Goal: Task Accomplishment & Management: Manage account settings

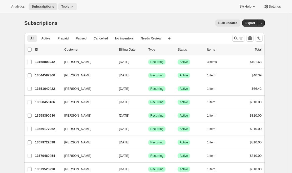
click at [74, 6] on icon at bounding box center [71, 6] width 5 height 5
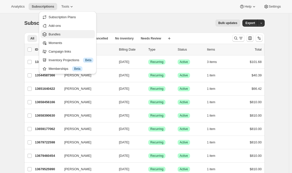
click at [58, 35] on span "Bundles" at bounding box center [55, 34] width 12 height 4
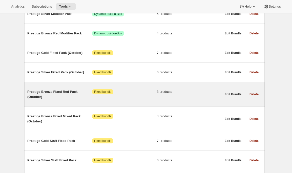
scroll to position [122, 0]
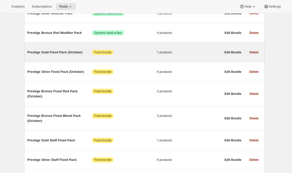
click at [59, 54] on span "Prestige Gold Fixed Pack (October)" at bounding box center [59, 52] width 65 height 5
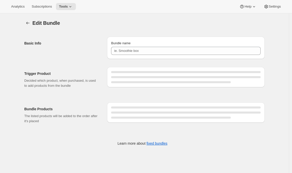
type input "Prestige Gold Fixed Pack (October)"
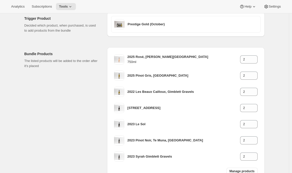
scroll to position [95, 0]
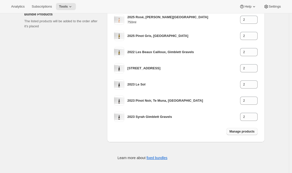
click at [235, 134] on button "Manage products" at bounding box center [242, 131] width 31 height 7
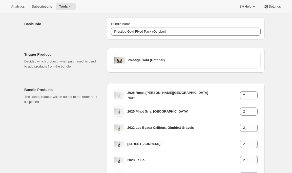
scroll to position [0, 0]
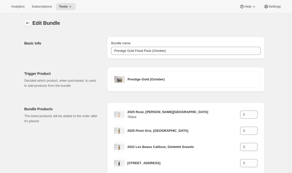
click at [29, 23] on icon "Bundles" at bounding box center [27, 23] width 5 height 5
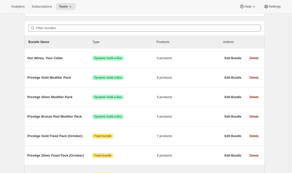
scroll to position [35, 0]
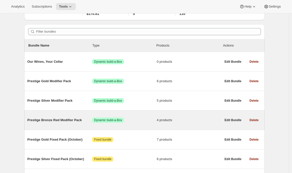
click at [54, 121] on span "Prestige Bronze Red Modifier Pack" at bounding box center [59, 120] width 65 height 5
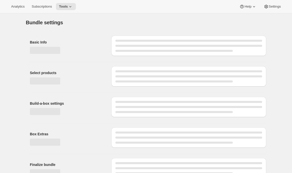
type input "Prestige Bronze Red Modifier Pack"
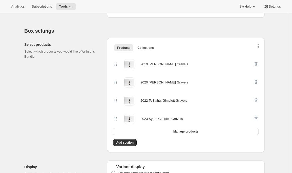
scroll to position [88, 0]
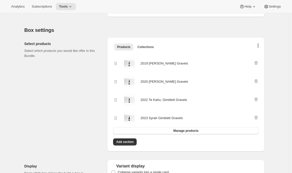
click at [260, 45] on button "button" at bounding box center [258, 46] width 5 height 5
click at [254, 57] on span "Bulk Autoswap for existing subscribers" at bounding box center [255, 56] width 56 height 4
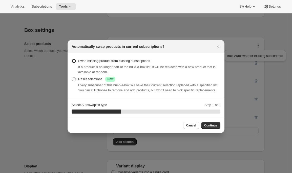
click at [95, 78] on div "Reset selections Success New" at bounding box center [96, 79] width 37 height 5
click at [72, 77] on input "Reset selections Success New" at bounding box center [72, 77] width 0 height 0
radio input "true"
click at [207, 128] on span "Continue" at bounding box center [210, 126] width 13 height 4
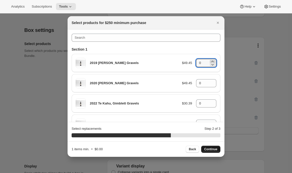
click at [211, 61] on icon ":r1p0:" at bounding box center [212, 61] width 2 height 1
type input "2"
click at [211, 82] on icon ":r1p0:" at bounding box center [212, 81] width 2 height 1
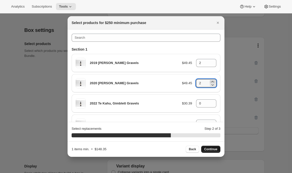
type input "3"
click at [211, 101] on icon ":r1p0:" at bounding box center [212, 101] width 2 height 1
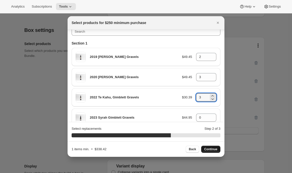
scroll to position [15, 0]
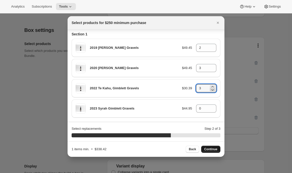
click at [212, 91] on icon ":r1p0:" at bounding box center [213, 90] width 3 height 2
type input "2"
click at [212, 70] on icon ":r1p0:" at bounding box center [213, 70] width 3 height 2
type input "2"
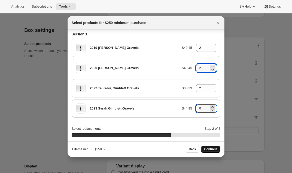
click at [211, 107] on icon ":r1p0:" at bounding box center [212, 106] width 2 height 1
type input "2"
click at [218, 20] on icon "Close" at bounding box center [217, 22] width 5 height 5
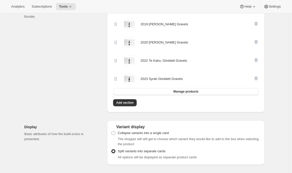
scroll to position [0, 0]
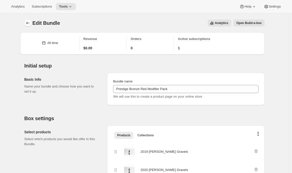
click at [30, 26] on button "Bundles" at bounding box center [27, 22] width 7 height 7
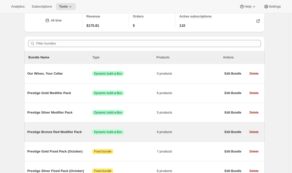
scroll to position [25, 0]
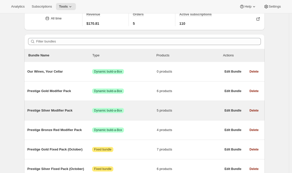
click at [58, 111] on span "Prestige Silver Modifier Pack" at bounding box center [59, 110] width 65 height 5
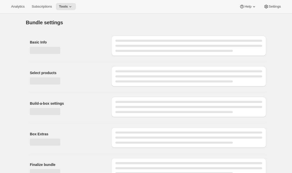
type input "Prestige Silver Modifier Pack"
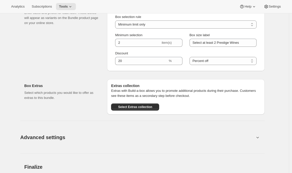
scroll to position [391, 0]
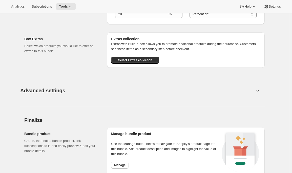
click at [42, 91] on span "Advanced settings" at bounding box center [42, 91] width 45 height 8
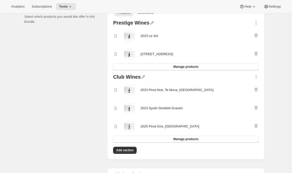
scroll to position [122, 0]
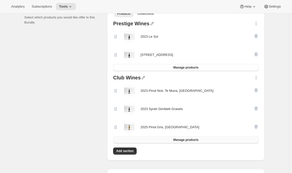
click at [211, 139] on button "Manage products" at bounding box center [186, 139] width 146 height 7
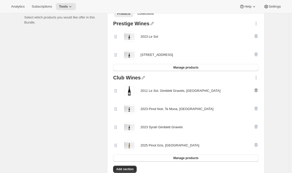
click at [258, 89] on icon "button" at bounding box center [256, 90] width 5 height 5
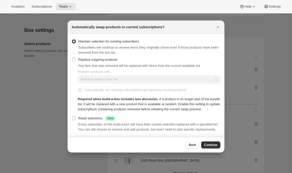
scroll to position [0, 0]
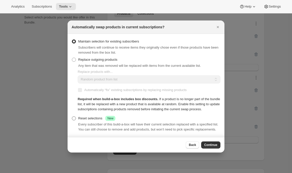
click at [87, 120] on div "Reset selections Success New" at bounding box center [96, 118] width 37 height 5
click at [72, 117] on input "Reset selections Success New" at bounding box center [72, 116] width 0 height 0
radio input "true"
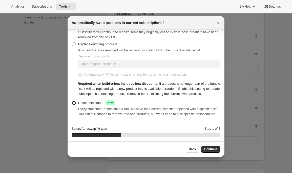
scroll to position [21, 0]
click at [209, 149] on span "Continue" at bounding box center [210, 149] width 13 height 4
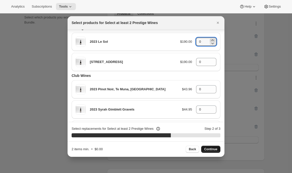
click at [210, 40] on icon ":r1to:" at bounding box center [212, 40] width 5 height 5
type input "1"
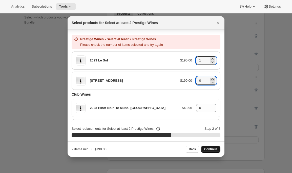
click at [211, 79] on icon ":r1to:" at bounding box center [212, 78] width 2 height 1
type input "1"
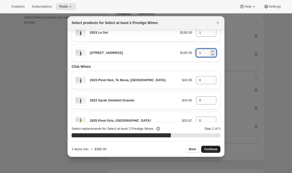
scroll to position [32, 0]
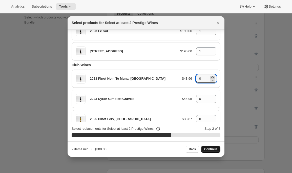
click at [210, 76] on icon ":r1to:" at bounding box center [212, 77] width 5 height 5
type input "2"
click at [211, 97] on icon ":r1to:" at bounding box center [212, 97] width 2 height 1
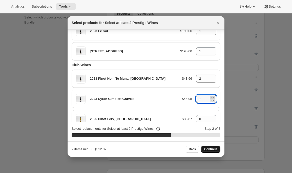
type input "2"
click at [210, 117] on icon ":r1to:" at bounding box center [212, 117] width 5 height 5
type input "2"
click at [217, 21] on icon "Close" at bounding box center [217, 22] width 5 height 5
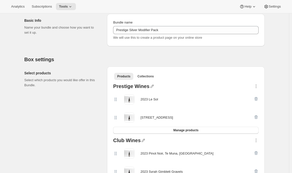
scroll to position [0, 0]
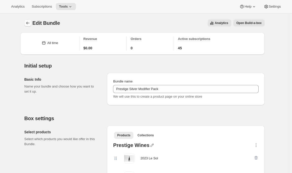
click at [27, 22] on icon "Bundles" at bounding box center [27, 23] width 5 height 5
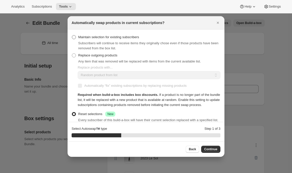
click at [138, 39] on span "Maintain selection for existing subscribers" at bounding box center [108, 37] width 61 height 5
click at [72, 35] on input "Maintain selection for existing subscribers" at bounding box center [72, 35] width 0 height 0
radio input "true"
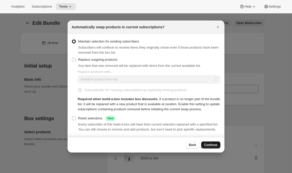
click at [213, 147] on span "Continue" at bounding box center [210, 145] width 13 height 4
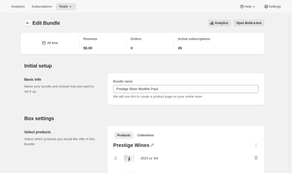
click at [28, 21] on icon "Bundles" at bounding box center [27, 23] width 5 height 5
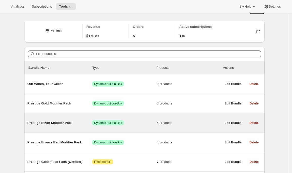
scroll to position [13, 0]
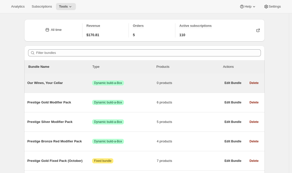
click at [63, 84] on span "Our Wines, Your Cellar" at bounding box center [59, 83] width 65 height 5
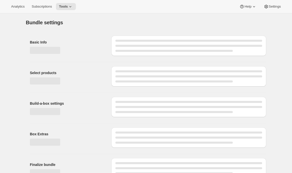
type input "Our Wines, Your Cellar"
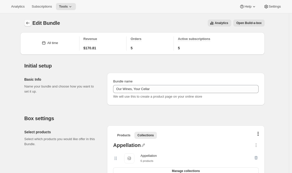
click at [28, 21] on icon "Bundles" at bounding box center [27, 23] width 5 height 5
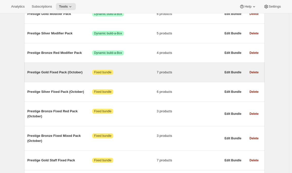
scroll to position [115, 0]
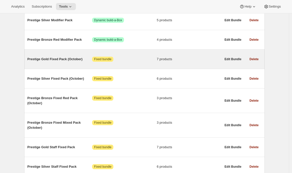
click at [57, 59] on span "Prestige Gold Fixed Pack (October)" at bounding box center [59, 59] width 65 height 5
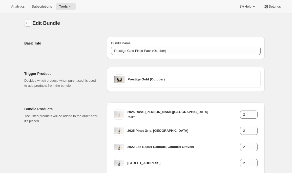
click at [28, 24] on icon "Bundles" at bounding box center [27, 23] width 5 height 5
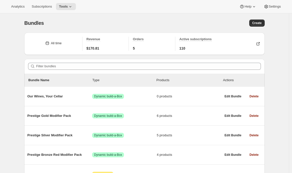
scroll to position [46, 0]
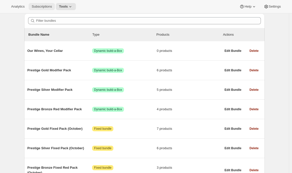
click at [38, 8] on span "Subscriptions" at bounding box center [42, 7] width 20 height 4
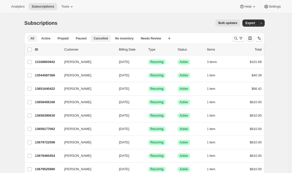
click at [102, 39] on span "Cancelled" at bounding box center [101, 38] width 14 height 4
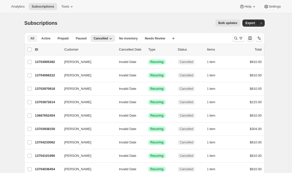
click at [33, 38] on span "All" at bounding box center [32, 38] width 4 height 4
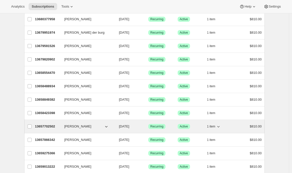
scroll to position [285, 0]
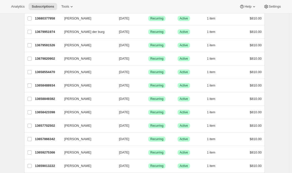
click at [280, 28] on div "Subscriptions. This page is ready Subscriptions Bulk updates More actions Bulk …" at bounding box center [144, 98] width 289 height 741
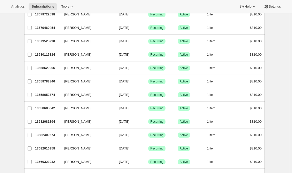
scroll to position [0, 0]
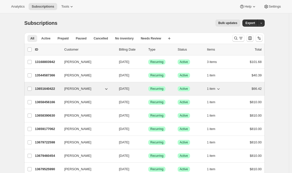
click at [51, 88] on p "13651640422" at bounding box center [47, 88] width 25 height 5
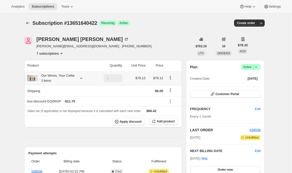
click at [82, 78] on icon at bounding box center [81, 78] width 2 height 1
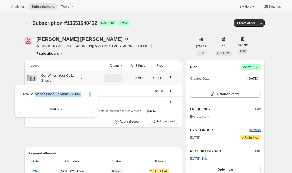
drag, startPoint x: 96, startPoint y: 95, endPoint x: 35, endPoint y: 94, distance: 61.0
click at [35, 94] on div "2024 Sauvignon Blanc, Te Muna - 750ml 3 Edit box" at bounding box center [56, 101] width 84 height 32
click at [35, 94] on td "2024 Sauvignon Blanc, Te Muna - 750ml" at bounding box center [51, 95] width 60 height 9
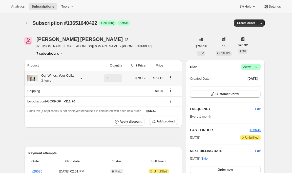
click at [83, 79] on icon at bounding box center [81, 78] width 5 height 5
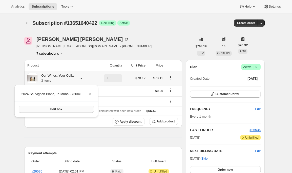
click at [67, 110] on button "Edit box" at bounding box center [56, 109] width 75 height 7
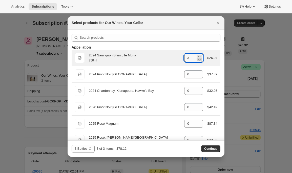
click at [197, 61] on icon ":r2jh:" at bounding box center [199, 59] width 5 height 5
type input "1"
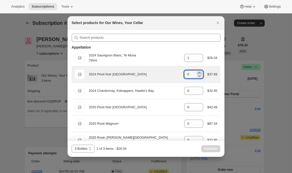
click at [197, 72] on icon ":r2jh:" at bounding box center [199, 72] width 5 height 5
type input "1"
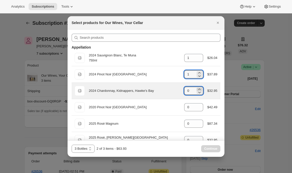
click at [197, 89] on icon ":r2jh:" at bounding box center [199, 89] width 5 height 5
type input "1"
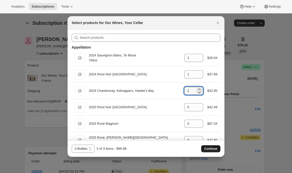
click at [213, 148] on span "Continue" at bounding box center [210, 149] width 13 height 4
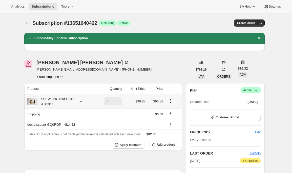
click at [87, 101] on div "Our Wines, Your Cellar 3 Bottles" at bounding box center [60, 101] width 66 height 10
click at [82, 102] on icon at bounding box center [81, 101] width 2 height 1
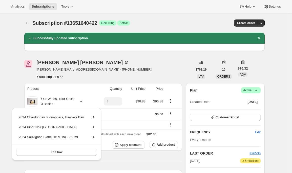
click at [143, 75] on div "Josh Wong josh@generalstudios.com · +64211684521 7 subscriptions" at bounding box center [108, 69] width 168 height 19
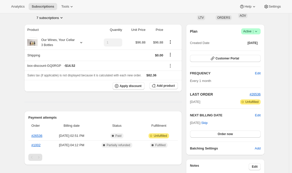
scroll to position [60, 0]
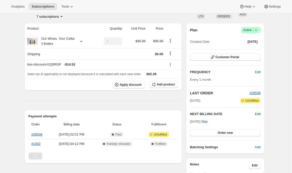
click at [259, 114] on span "Edit" at bounding box center [258, 114] width 6 height 5
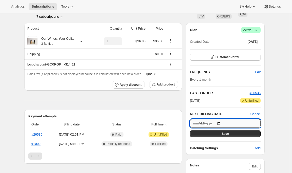
click at [223, 124] on input "2025-09-19" at bounding box center [225, 123] width 71 height 9
type input "2025-09-27"
click at [225, 133] on span "Save" at bounding box center [225, 134] width 7 height 4
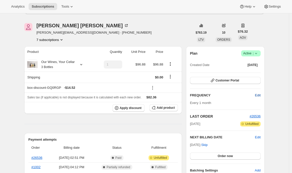
click at [261, 95] on span "Edit" at bounding box center [258, 95] width 6 height 5
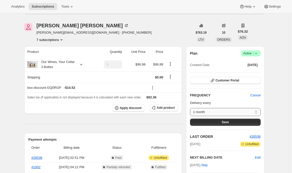
click at [238, 115] on select "1 month 2 months 3 months 6 months 12 months Custom..." at bounding box center [225, 112] width 71 height 8
select select "MONTH#3"
click at [191, 108] on select "1 month 2 months 3 months 6 months 12 months Custom..." at bounding box center [225, 112] width 71 height 8
click at [240, 122] on button "Save" at bounding box center [225, 122] width 71 height 7
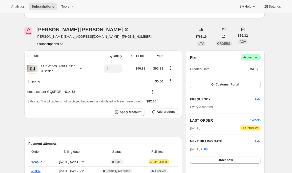
scroll to position [84, 0]
click at [226, 85] on span "Customer Portal" at bounding box center [228, 85] width 24 height 4
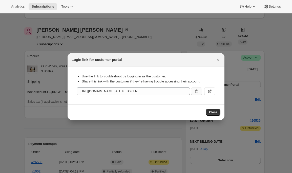
click at [196, 93] on icon ":r2t0:" at bounding box center [196, 91] width 5 height 5
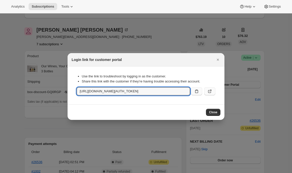
click at [211, 93] on icon ":r2t0:" at bounding box center [209, 91] width 5 height 5
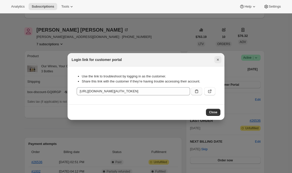
click at [219, 58] on icon "Close" at bounding box center [217, 59] width 5 height 5
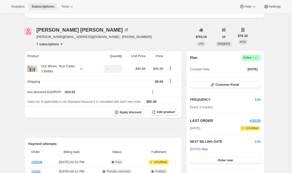
click at [35, 6] on span "Subscriptions" at bounding box center [43, 7] width 23 height 4
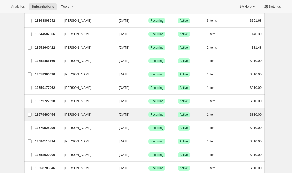
scroll to position [41, 0]
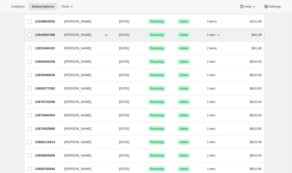
click at [78, 37] on div "13544587366 Josh Wong 09/14/2025 Success Recurring Success Active 1 item $40.39" at bounding box center [148, 34] width 227 height 7
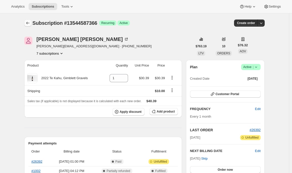
click at [29, 23] on icon "Subscriptions" at bounding box center [27, 23] width 5 height 5
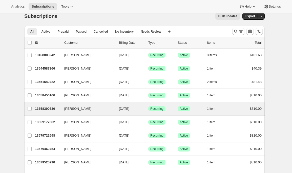
scroll to position [15, 0]
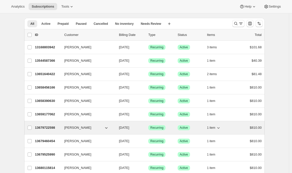
click at [46, 129] on p "13679722598" at bounding box center [47, 127] width 25 height 5
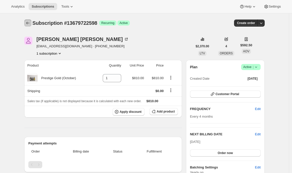
click at [28, 22] on icon "Subscriptions" at bounding box center [27, 23] width 5 height 5
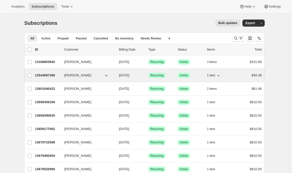
click at [48, 75] on p "13544587366" at bounding box center [47, 75] width 25 height 5
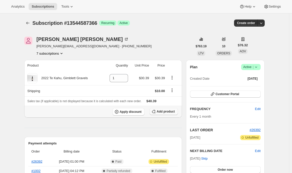
click at [167, 111] on span "Add product" at bounding box center [166, 112] width 18 height 4
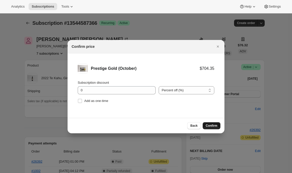
click at [207, 125] on span "Confirm" at bounding box center [212, 126] width 12 height 4
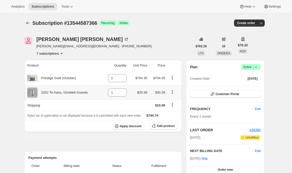
click at [173, 91] on icon "Product actions" at bounding box center [172, 90] width 1 height 1
drag, startPoint x: 116, startPoint y: 92, endPoint x: 101, endPoint y: 92, distance: 14.9
click at [101, 92] on tr "2022 Te Kahu, Gimblett Gravels 1 $30.39 $30.39" at bounding box center [103, 92] width 158 height 14
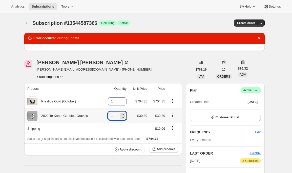
drag, startPoint x: 112, startPoint y: 116, endPoint x: 103, endPoint y: 116, distance: 8.6
click at [103, 116] on tr "2022 Te Kahu, Gimblett Gravels 1 $30.39 $30.39" at bounding box center [103, 116] width 158 height 14
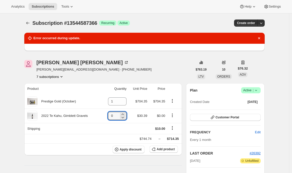
type input "0"
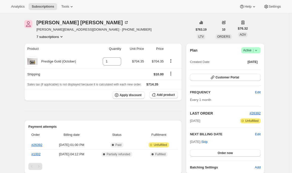
scroll to position [56, 0]
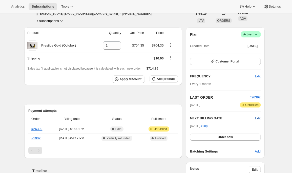
click at [261, 118] on span "Edit" at bounding box center [258, 118] width 6 height 5
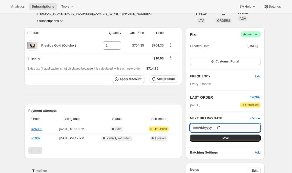
click at [222, 127] on input "2025-09-14" at bounding box center [225, 128] width 71 height 9
type input "2025-10-05"
click at [218, 137] on button "Save" at bounding box center [225, 138] width 71 height 7
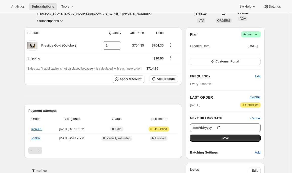
scroll to position [86, 0]
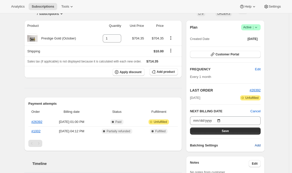
click at [258, 145] on span "Add" at bounding box center [258, 145] width 6 height 5
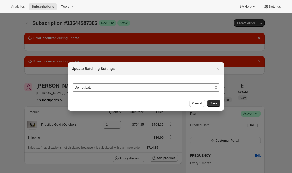
scroll to position [0, 0]
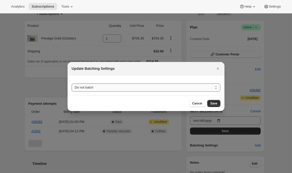
click at [150, 88] on select "Do not batch Weekly Monthly Yearly" at bounding box center [146, 88] width 149 height 8
select select "YEARDAY"
click at [72, 84] on select "Do not batch Weekly Monthly Yearly" at bounding box center [146, 88] width 149 height 8
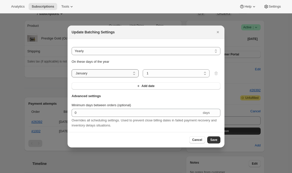
click at [98, 72] on select "January February March April May June July August September October November De…" at bounding box center [105, 73] width 67 height 8
select select "2"
click at [72, 69] on select "January February March April May June July August September October November De…" at bounding box center [105, 73] width 67 height 8
click at [150, 71] on select "1 2 3 4 5 6 7 8 9 10 11 12 13 14 15 16 17 18 19 20 21 22 23 24 25 26 27 28" at bounding box center [176, 73] width 67 height 8
select select "5"
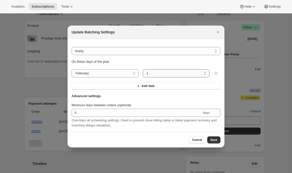
click at [143, 69] on select "1 2 3 4 5 6 7 8 9 10 11 12 13 14 15 16 17 18 19 20 21 22 23 24 25 26 27 28" at bounding box center [176, 73] width 67 height 8
click at [123, 84] on button "Add date" at bounding box center [146, 86] width 149 height 7
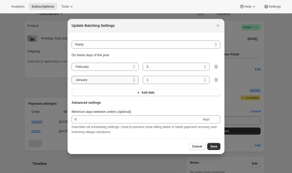
click at [97, 78] on select "January February March April May June July August September October November De…" at bounding box center [105, 80] width 67 height 8
select select "10"
click at [72, 76] on select "January February March April May June July August September October November De…" at bounding box center [105, 80] width 67 height 8
click at [152, 81] on select "1 2 3 4 5 6 7 8 9 10 11 12 13 14 15 16 17 18 19 20 21 22 23 24 25 26 27 28 29 3…" at bounding box center [176, 80] width 67 height 8
select select "5"
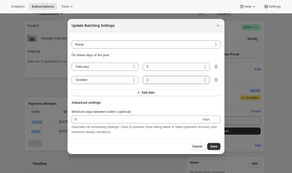
click at [143, 76] on select "1 2 3 4 5 6 7 8 9 10 11 12 13 14 15 16 17 18 19 20 21 22 23 24 25 26 27 28 29 3…" at bounding box center [176, 80] width 67 height 8
click at [146, 92] on span "Add date" at bounding box center [148, 93] width 13 height 4
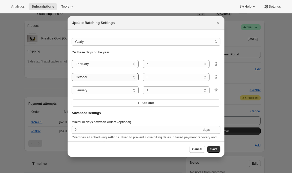
click at [120, 78] on select "January February March April May June July August September October November De…" at bounding box center [105, 77] width 67 height 8
select select "6"
click at [72, 73] on select "January February March April May June July August September October November De…" at bounding box center [105, 77] width 67 height 8
click at [106, 90] on select "January February March April May June July August September October November De…" at bounding box center [105, 90] width 67 height 8
select select "10"
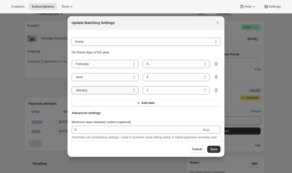
click at [72, 86] on select "January February March April May June July August September October November De…" at bounding box center [105, 90] width 67 height 8
click at [152, 92] on select "1 2 3 4 5 6 7 8 9 10 11 12 13 14 15 16 17 18 19 20 21 22 23 24 25 26 27 28 29 3…" at bounding box center [176, 90] width 67 height 8
select select "5"
click at [143, 86] on select "1 2 3 4 5 6 7 8 9 10 11 12 13 14 15 16 17 18 19 20 21 22 23 24 25 26 27 28 29 3…" at bounding box center [176, 90] width 67 height 8
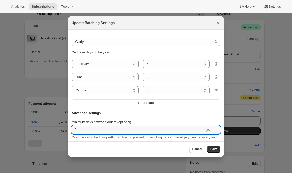
drag, startPoint x: 73, startPoint y: 130, endPoint x: 61, endPoint y: 130, distance: 12.2
type input "1"
click at [212, 150] on span "Save" at bounding box center [213, 149] width 7 height 4
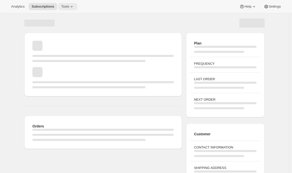
click at [73, 8] on icon at bounding box center [71, 6] width 5 height 5
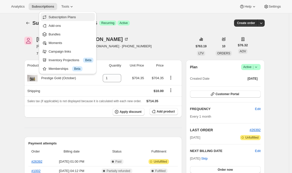
click at [71, 19] on span "Subscription Plans" at bounding box center [62, 17] width 27 height 4
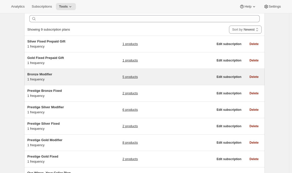
scroll to position [17, 0]
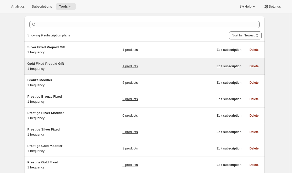
click at [61, 68] on div "Gold Fixed Prepaid Gift 1 frequency" at bounding box center [58, 66] width 63 height 10
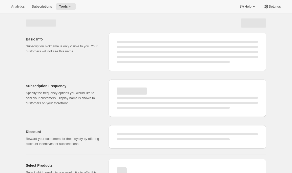
select select "WEEK"
select select "MONTH"
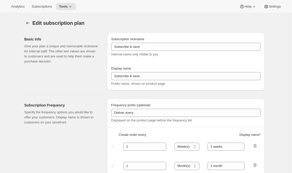
type input "Gold Fixed Prepaid Gift"
type input "Give a Gift"
checkbox input "true"
select select "MONTH"
select select "YEARDAY"
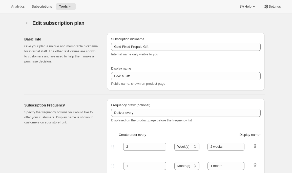
select select "2"
select select "5"
select select "6"
select select "5"
select select "10"
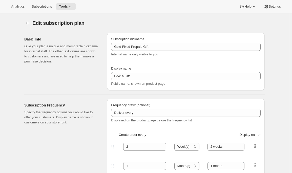
select select "5"
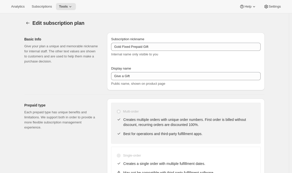
scroll to position [0, 0]
click at [28, 23] on icon "Subscription plans" at bounding box center [27, 22] width 5 height 5
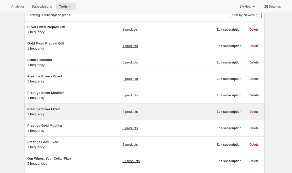
scroll to position [38, 0]
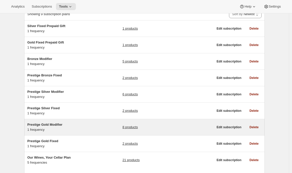
click at [55, 126] on span "Prestige Gold Modifier" at bounding box center [44, 125] width 35 height 4
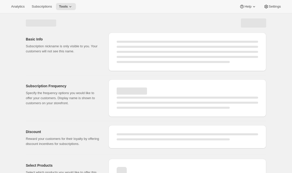
select select "WEEK"
select select "MONTH"
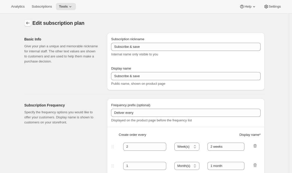
type input "Prestige Gold Modifier"
type input "Join the modifier club"
type input "4"
type input "4 Months"
type input "Don’t forget to double-check your payment and shipping information before confi…"
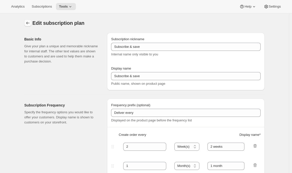
checkbox input "true"
select select "YEARDAY"
select select "2"
select select "13"
select select "6"
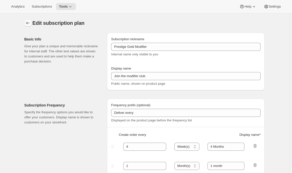
select select "13"
select select "10"
select select "13"
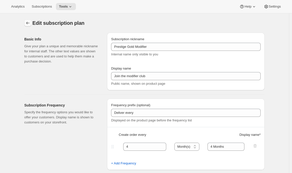
click at [30, 25] on icon "Subscription plans" at bounding box center [27, 23] width 5 height 5
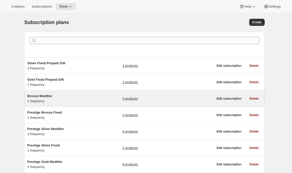
scroll to position [68, 0]
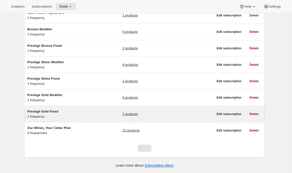
click at [52, 120] on div "Prestige Gold Fixed 1 frequency 2 products Edit subscription Delete" at bounding box center [144, 114] width 241 height 16
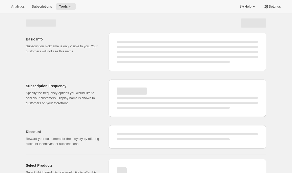
select select "WEEK"
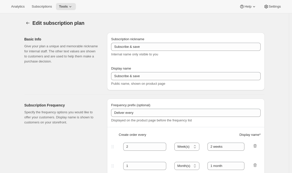
type input "Prestige Gold Fixed"
type input "Join the Gold Fixed club"
type input "4"
type input "4 months"
type input "Don’t forget to double-check your payment and shipping information before confi…"
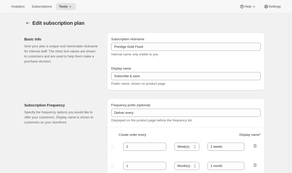
checkbox input "true"
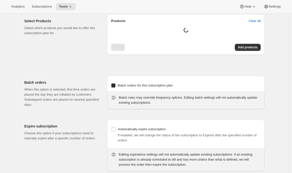
select select "YEARDAY"
select select "2"
select select "5"
select select "6"
select select "5"
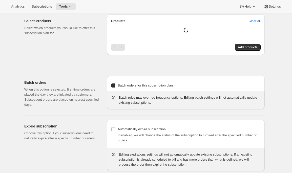
select select "10"
select select "5"
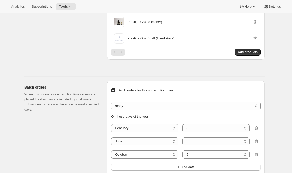
scroll to position [322, 0]
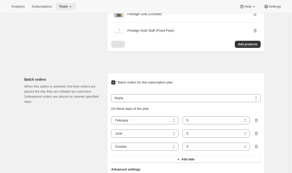
click at [73, 6] on icon at bounding box center [70, 6] width 5 height 5
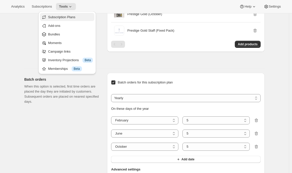
click at [73, 17] on span "Subscription Plans" at bounding box center [61, 17] width 27 height 4
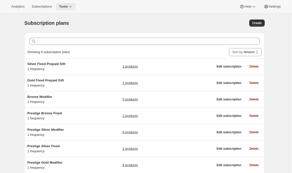
click at [73, 7] on icon at bounding box center [70, 6] width 5 height 5
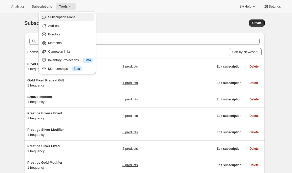
click at [71, 16] on span "Subscription Plans" at bounding box center [61, 17] width 27 height 4
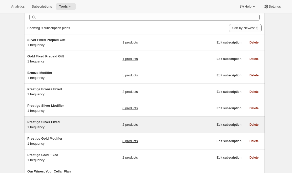
scroll to position [25, 0]
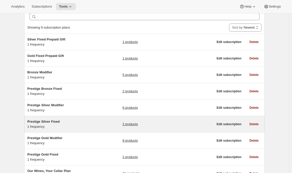
click at [42, 122] on span "Prestige Silver Fixed" at bounding box center [43, 122] width 32 height 4
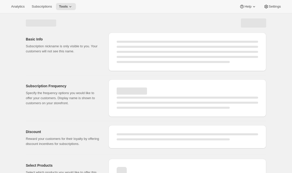
select select "WEEK"
select select "MONTH"
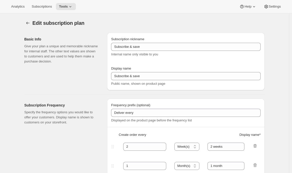
type input "Prestige Silver Fixed"
type input "Join the Silver Fixed Club"
type input "4"
type input "4 Months"
type input "Don’t forget to double-check your payment and shipping information before confi…"
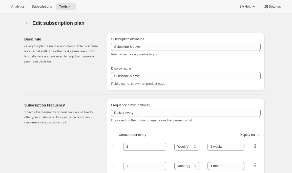
checkbox input "true"
select select "YEARDAY"
select select "2"
select select "8"
select select "6"
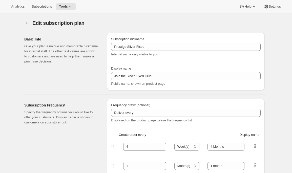
select select "8"
select select "10"
select select "8"
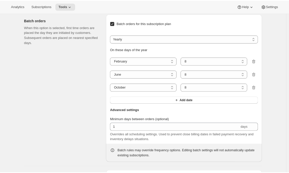
scroll to position [382, 0]
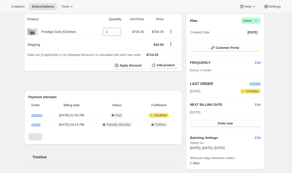
scroll to position [50, 0]
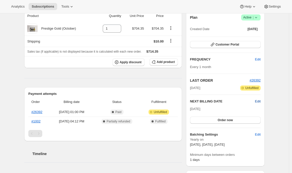
click at [258, 101] on span "Edit" at bounding box center [258, 101] width 6 height 5
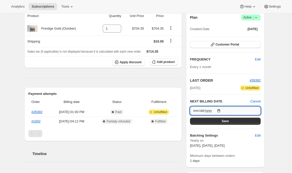
click at [222, 110] on input "[DATE]" at bounding box center [225, 111] width 71 height 9
type input "[DATE]"
click at [249, 121] on button "Save" at bounding box center [225, 121] width 71 height 7
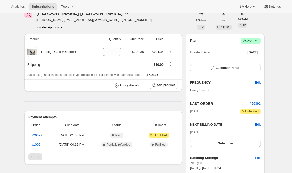
scroll to position [0, 0]
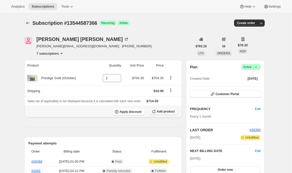
click at [170, 113] on span "Add product" at bounding box center [166, 112] width 18 height 4
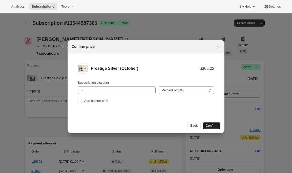
click at [210, 126] on span "Confirm" at bounding box center [212, 126] width 12 height 4
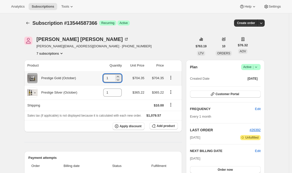
drag, startPoint x: 111, startPoint y: 78, endPoint x: 99, endPoint y: 78, distance: 11.4
click at [99, 78] on td "1" at bounding box center [109, 78] width 28 height 14
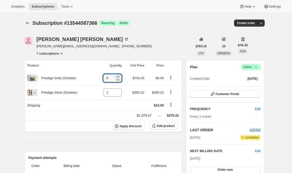
type input "0"
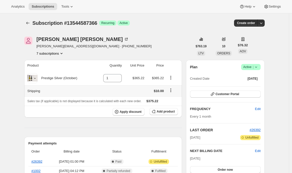
click at [173, 91] on icon "Shipping actions" at bounding box center [170, 90] width 5 height 5
click at [173, 99] on span "Edit shipping rate" at bounding box center [171, 100] width 25 height 4
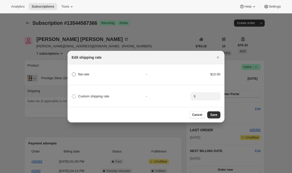
click at [84, 72] on span "flat-rate" at bounding box center [83, 74] width 11 height 4
click at [72, 72] on input "flat-rate" at bounding box center [72, 72] width 0 height 0
radio input "true"
click at [214, 116] on span "Save" at bounding box center [213, 115] width 7 height 4
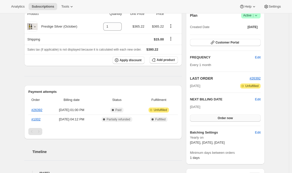
scroll to position [74, 0]
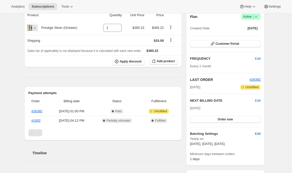
click at [261, 134] on span "Edit" at bounding box center [258, 133] width 6 height 5
select select "YEARDAY"
select select "2"
select select "5"
select select "6"
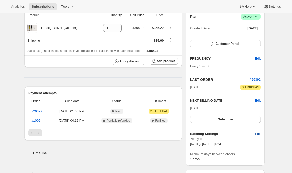
select select "5"
select select "10"
select select "5"
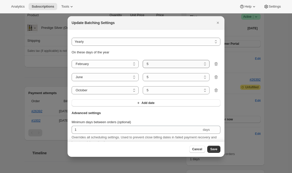
click at [181, 62] on select "1 2 3 4 5 6 7 8 9 10 11 12 13 14 15 16 17 18 19 20 21 22 23 24 25 26 27 28" at bounding box center [176, 64] width 67 height 8
select select "8"
click at [143, 60] on select "1 2 3 4 5 6 7 8 9 10 11 12 13 14 15 16 17 18 19 20 21 22 23 24 25 26 27 28" at bounding box center [176, 64] width 67 height 8
click at [170, 79] on select "1 2 3 4 5 6 7 8 9 10 11 12 13 14 15 16 17 18 19 20 21 22 23 24 25 26 27 28 29 30" at bounding box center [176, 77] width 67 height 8
select select "8"
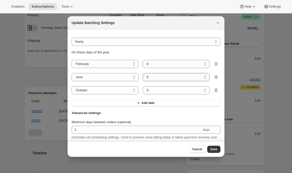
click at [143, 73] on select "1 2 3 4 5 6 7 8 9 10 11 12 13 14 15 16 17 18 19 20 21 22 23 24 25 26 27 28 29 30" at bounding box center [176, 77] width 67 height 8
click at [166, 92] on select "1 2 3 4 5 6 7 8 9 10 11 12 13 14 15 16 17 18 19 20 21 22 23 24 25 26 27 28 29 3…" at bounding box center [176, 90] width 67 height 8
select select "8"
click at [143, 86] on select "1 2 3 4 5 6 7 8 9 10 11 12 13 14 15 16 17 18 19 20 21 22 23 24 25 26 27 28 29 3…" at bounding box center [176, 90] width 67 height 8
drag, startPoint x: 215, startPoint y: 151, endPoint x: 210, endPoint y: 151, distance: 4.6
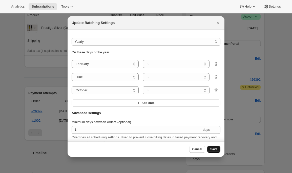
click at [215, 151] on span "Save" at bounding box center [213, 149] width 7 height 4
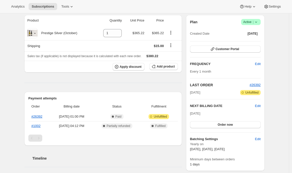
scroll to position [91, 0]
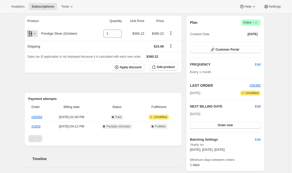
click at [260, 107] on span "Edit" at bounding box center [258, 106] width 6 height 5
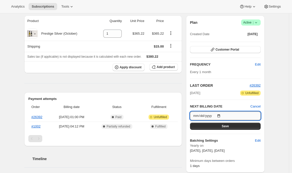
click at [222, 115] on input "2025-10-04" at bounding box center [225, 116] width 71 height 9
type input "2025-10-08"
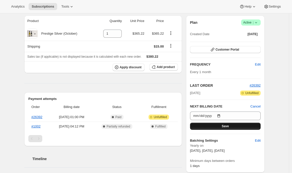
click at [244, 128] on button "Save" at bounding box center [225, 126] width 71 height 7
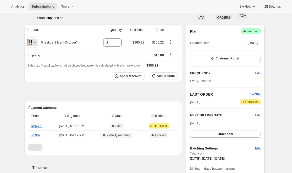
scroll to position [107, 0]
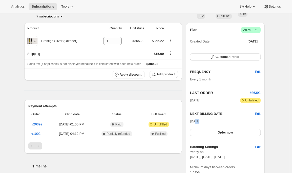
click at [197, 122] on span "Oct 7, 2025" at bounding box center [195, 121] width 10 height 4
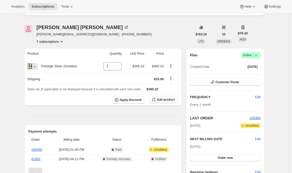
scroll to position [83, 0]
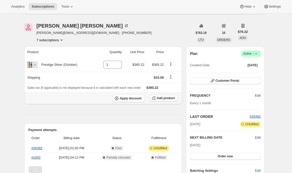
click at [164, 99] on span "Add product" at bounding box center [166, 98] width 18 height 4
click at [161, 100] on span "Add product" at bounding box center [166, 98] width 18 height 4
click at [164, 99] on span "Add product" at bounding box center [166, 98] width 18 height 4
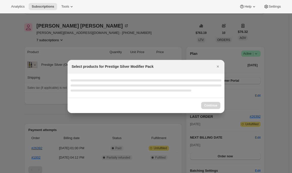
scroll to position [0, 0]
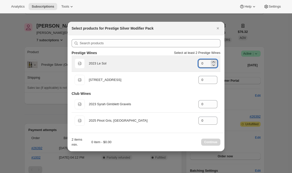
click at [213, 62] on icon ":rdk:" at bounding box center [213, 61] width 5 height 5
type input "1"
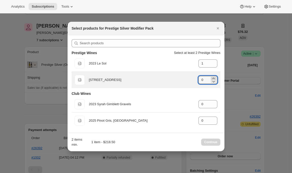
click at [212, 77] on icon ":rdk:" at bounding box center [213, 78] width 5 height 5
type input "1"
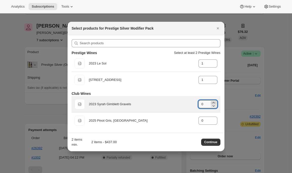
click at [213, 103] on icon ":rdk:" at bounding box center [213, 102] width 5 height 5
type input "1"
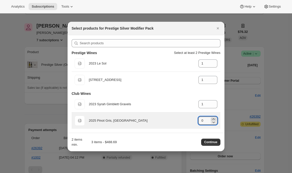
click at [214, 119] on icon ":rdk:" at bounding box center [213, 119] width 5 height 5
type input "1"
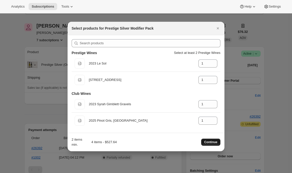
click at [213, 141] on span "Continue" at bounding box center [210, 142] width 13 height 4
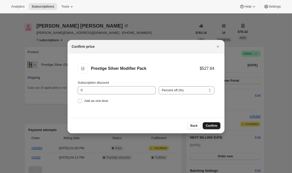
click at [213, 124] on span "Confirm" at bounding box center [212, 126] width 12 height 4
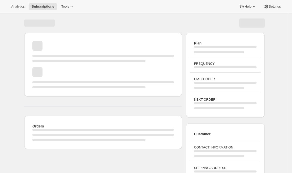
scroll to position [56, 0]
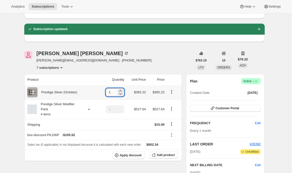
drag, startPoint x: 110, startPoint y: 92, endPoint x: 107, endPoint y: 92, distance: 3.8
click at [107, 92] on input "1" at bounding box center [111, 92] width 11 height 8
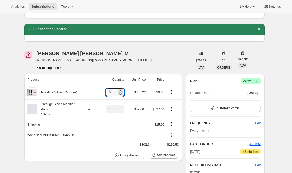
type input "0"
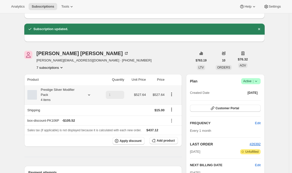
click at [90, 94] on icon at bounding box center [89, 94] width 5 height 5
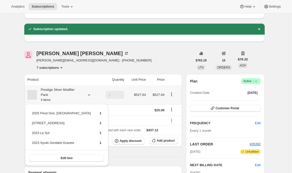
click at [90, 94] on icon at bounding box center [89, 94] width 5 height 5
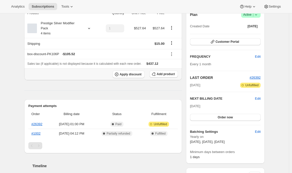
scroll to position [125, 0]
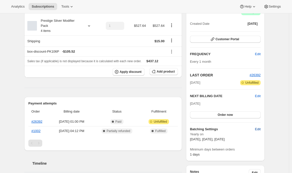
click at [261, 128] on span "Edit" at bounding box center [258, 129] width 6 height 5
select select "YEARDAY"
select select "2"
select select "8"
select select "6"
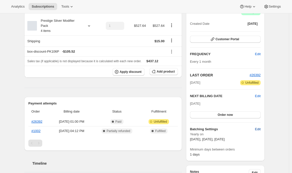
select select "8"
select select "10"
select select "8"
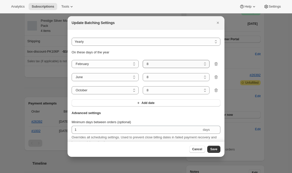
click at [179, 62] on select "1 2 3 4 5 6 7 8 9 10 11 12 13 14 15 16 17 18 19 20 21 22 23 24 25 26 27 28" at bounding box center [176, 64] width 67 height 8
select select "13"
click at [143, 60] on select "1 2 3 4 5 6 7 8 9 10 11 12 13 14 15 16 17 18 19 20 21 22 23 24 25 26 27 28" at bounding box center [176, 64] width 67 height 8
click at [169, 78] on select "1 2 3 4 5 6 7 8 9 10 11 12 13 14 15 16 17 18 19 20 21 22 23 24 25 26 27 28 29 30" at bounding box center [176, 77] width 67 height 8
select select "13"
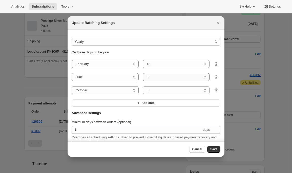
click at [143, 73] on select "1 2 3 4 5 6 7 8 9 10 11 12 13 14 15 16 17 18 19 20 21 22 23 24 25 26 27 28 29 30" at bounding box center [176, 77] width 67 height 8
click at [169, 91] on select "1 2 3 4 5 6 7 8 9 10 11 12 13 14 15 16 17 18 19 20 21 22 23 24 25 26 27 28 29 3…" at bounding box center [176, 90] width 67 height 8
select select "13"
click at [143, 86] on select "1 2 3 4 5 6 7 8 9 10 11 12 13 14 15 16 17 18 19 20 21 22 23 24 25 26 27 28 29 3…" at bounding box center [176, 90] width 67 height 8
click at [211, 151] on span "Save" at bounding box center [213, 149] width 7 height 4
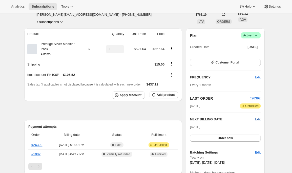
click at [258, 119] on span "Edit" at bounding box center [258, 119] width 6 height 5
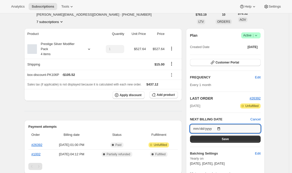
click at [223, 129] on input "2025-10-07" at bounding box center [225, 129] width 71 height 9
type input "2025-10-13"
click at [215, 140] on button "Save" at bounding box center [225, 139] width 71 height 7
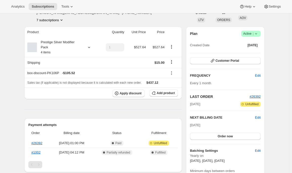
scroll to position [148, 0]
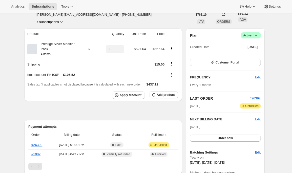
drag, startPoint x: 198, startPoint y: 128, endPoint x: 203, endPoint y: 127, distance: 4.8
click at [201, 127] on span "Oct 12, 2025" at bounding box center [195, 127] width 10 height 4
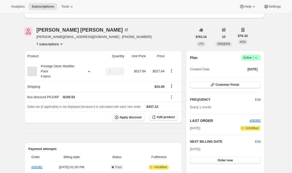
scroll to position [121, 0]
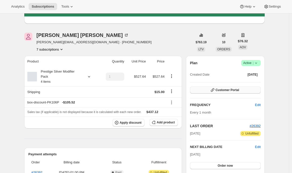
click at [225, 90] on span "Customer Portal" at bounding box center [228, 90] width 24 height 4
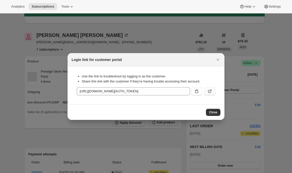
click at [212, 89] on icon ":rp9:" at bounding box center [209, 91] width 5 height 5
click at [217, 60] on icon "Close" at bounding box center [218, 60] width 2 height 2
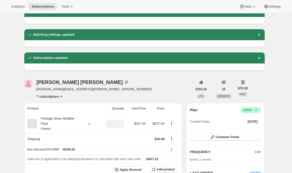
scroll to position [31, 0]
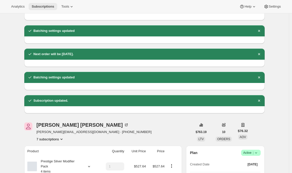
click at [43, 5] on span "Subscriptions" at bounding box center [43, 7] width 23 height 4
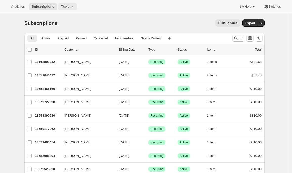
click at [71, 6] on icon at bounding box center [71, 6] width 5 height 5
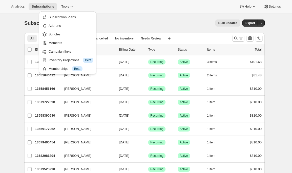
click at [121, 16] on div "Subscriptions. This page is ready Subscriptions Bulk updates More actions Bulk …" at bounding box center [144, 22] width 241 height 19
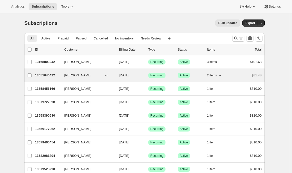
click at [42, 75] on p "13651640422" at bounding box center [47, 75] width 25 height 5
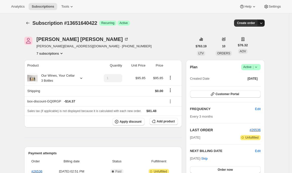
click at [264, 22] on icon "button" at bounding box center [261, 23] width 5 height 5
click at [243, 43] on span "Create custom one-time order" at bounding box center [241, 42] width 44 height 4
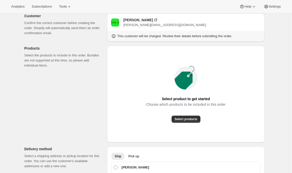
scroll to position [37, 0]
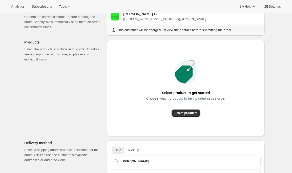
click at [190, 109] on div "Choose which products to be included in this order" at bounding box center [185, 102] width 79 height 13
click at [188, 111] on button "Select products" at bounding box center [186, 113] width 29 height 7
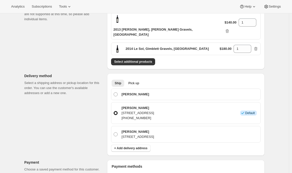
scroll to position [79, 0]
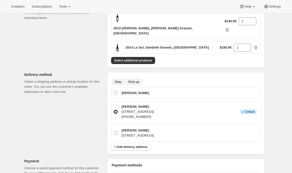
click at [133, 80] on span "Pick up" at bounding box center [133, 82] width 11 height 4
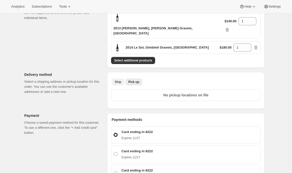
click at [119, 80] on span "Ship" at bounding box center [118, 82] width 7 height 4
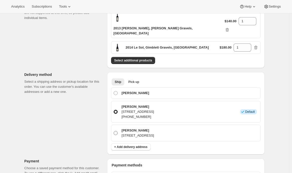
click at [131, 128] on p "Brad Robinson" at bounding box center [138, 130] width 33 height 5
click at [114, 131] on input "Brad Robinson 5 Crummer Road, Level 2, Auckland, AUK, 1021, New Zealand" at bounding box center [114, 131] width 0 height 0
radio input "true"
click at [133, 109] on p "15 Renall Street Freemans Bay, Auckland, AUK, 1011, New Zealand" at bounding box center [138, 111] width 33 height 5
click at [114, 110] on input "Josh Wong 15 Renall Street Freemans Bay, Auckland, AUK, 1011, New Zealand +6421…" at bounding box center [114, 110] width 0 height 0
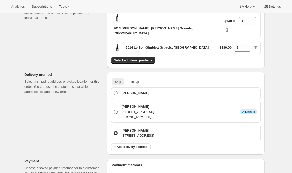
radio input "true"
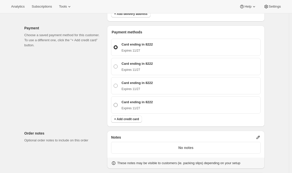
scroll to position [217, 0]
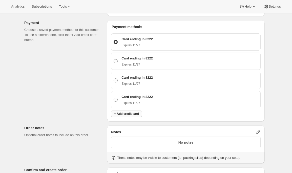
click at [131, 112] on span "+ Add credit card" at bounding box center [126, 114] width 25 height 4
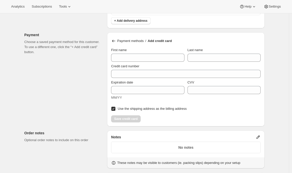
scroll to position [199, 0]
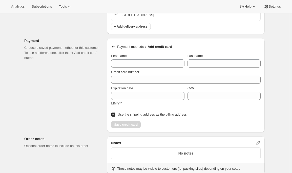
click at [116, 44] on icon at bounding box center [113, 46] width 5 height 5
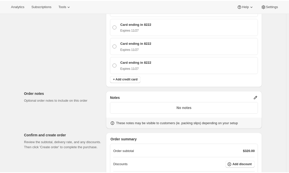
scroll to position [249, 0]
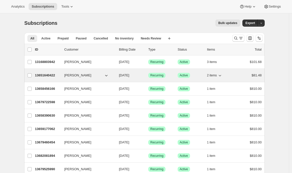
click at [45, 76] on p "13651640422" at bounding box center [47, 75] width 25 height 5
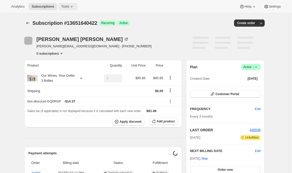
click at [69, 7] on span "Tools" at bounding box center [65, 7] width 8 height 4
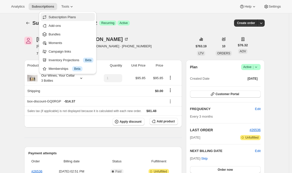
click at [71, 15] on span "Subscription Plans" at bounding box center [62, 17] width 27 height 4
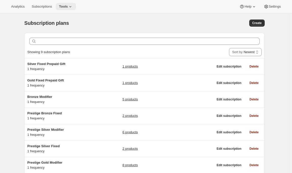
click at [73, 6] on icon at bounding box center [70, 6] width 5 height 5
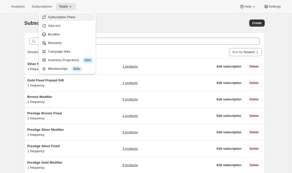
click at [75, 16] on span "Subscription Plans" at bounding box center [61, 17] width 27 height 4
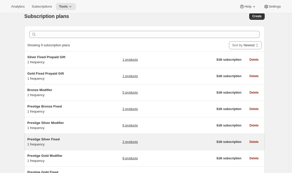
scroll to position [9, 0]
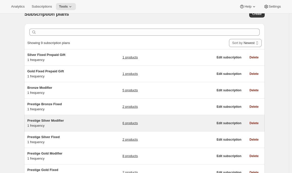
click at [48, 121] on span "Prestige Silver Modifier" at bounding box center [45, 121] width 37 height 4
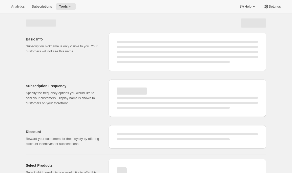
select select "WEEK"
select select "MONTH"
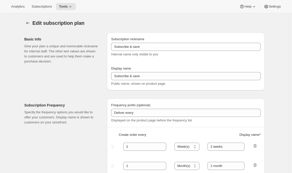
type input "Prestige Silver Modifier"
type input "Join the Silver Modifier Club"
type input "4"
select select "MONTH"
type input "4 Months"
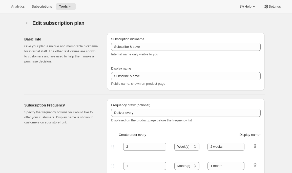
type input "Don’t forget to double-check your payment and shipping information before confi…"
checkbox input "true"
select select "YEARDAY"
select select "2"
select select "13"
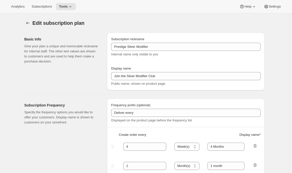
select select "6"
select select "13"
select select "10"
select select "13"
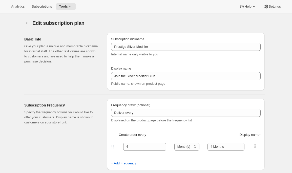
checkbox input "true"
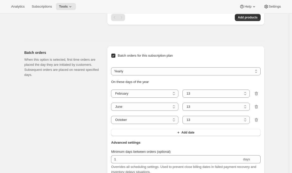
scroll to position [418, 0]
